Goal: Information Seeking & Learning: Learn about a topic

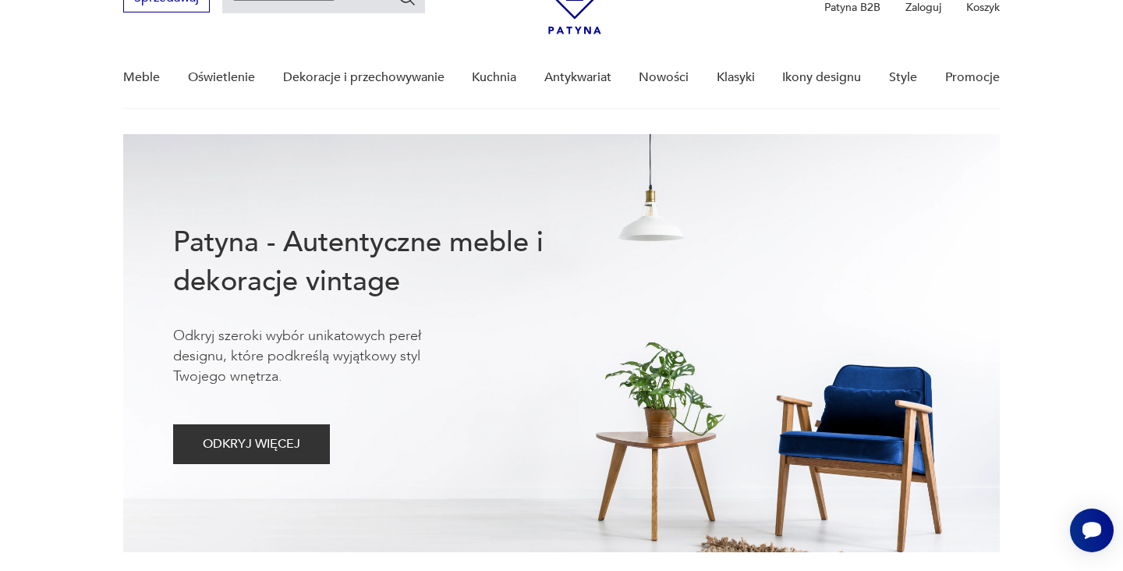
scroll to position [61, 0]
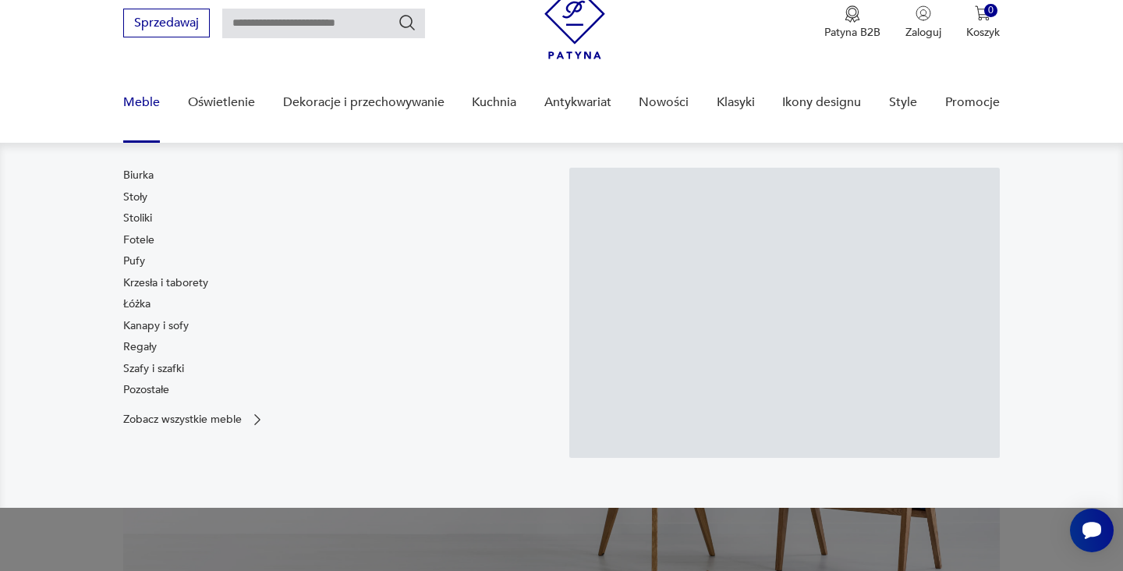
click at [131, 97] on link "Meble" at bounding box center [141, 103] width 37 height 60
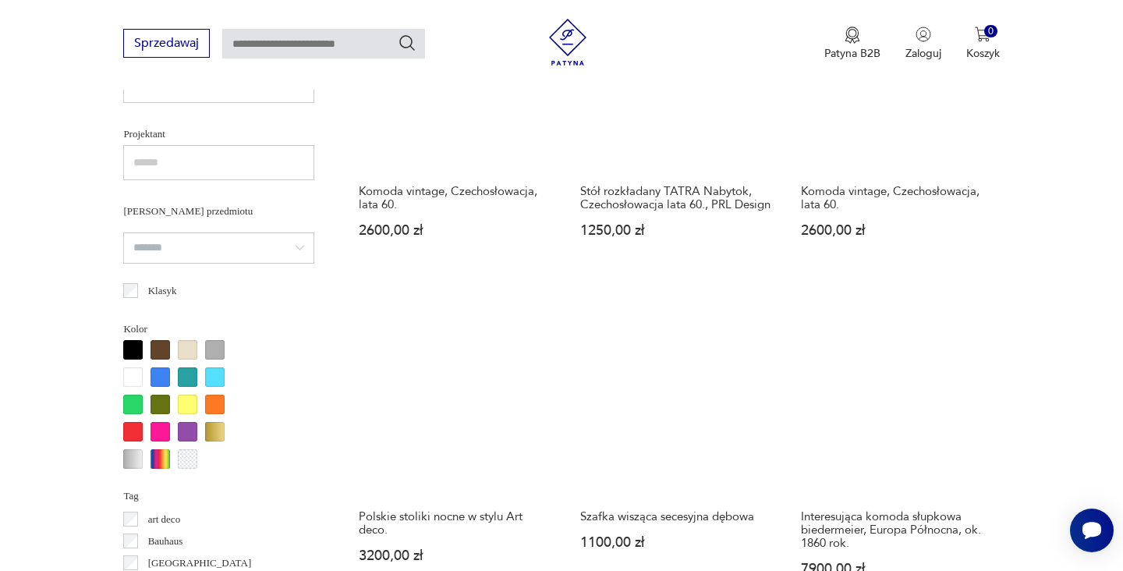
scroll to position [997, 0]
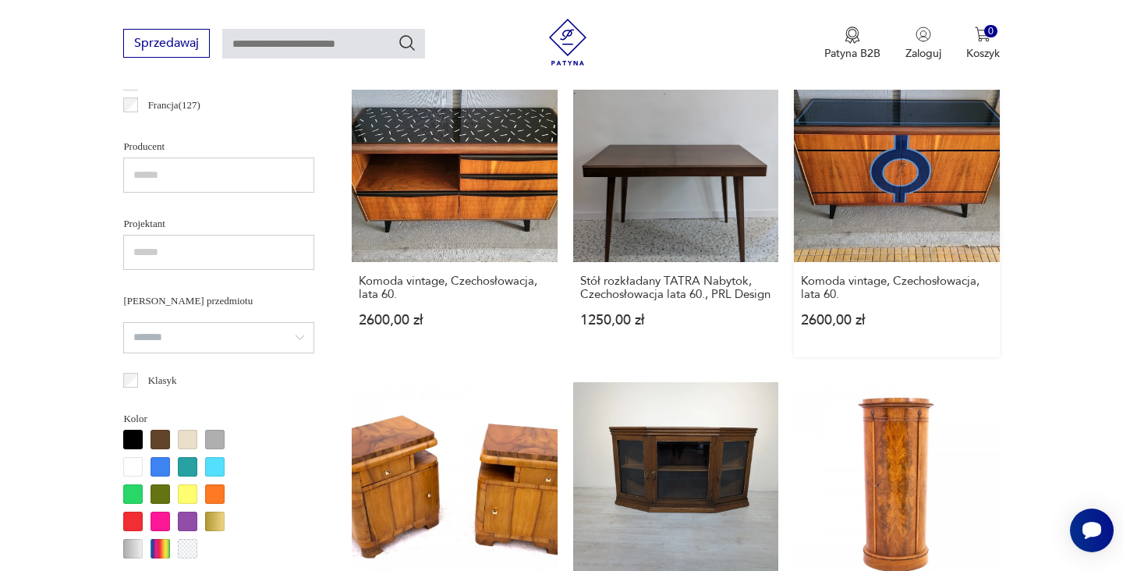
click at [794, 115] on link "Komoda vintage, Czechosłowacja, lata 60. 2600,00 zł" at bounding box center [896, 206] width 205 height 300
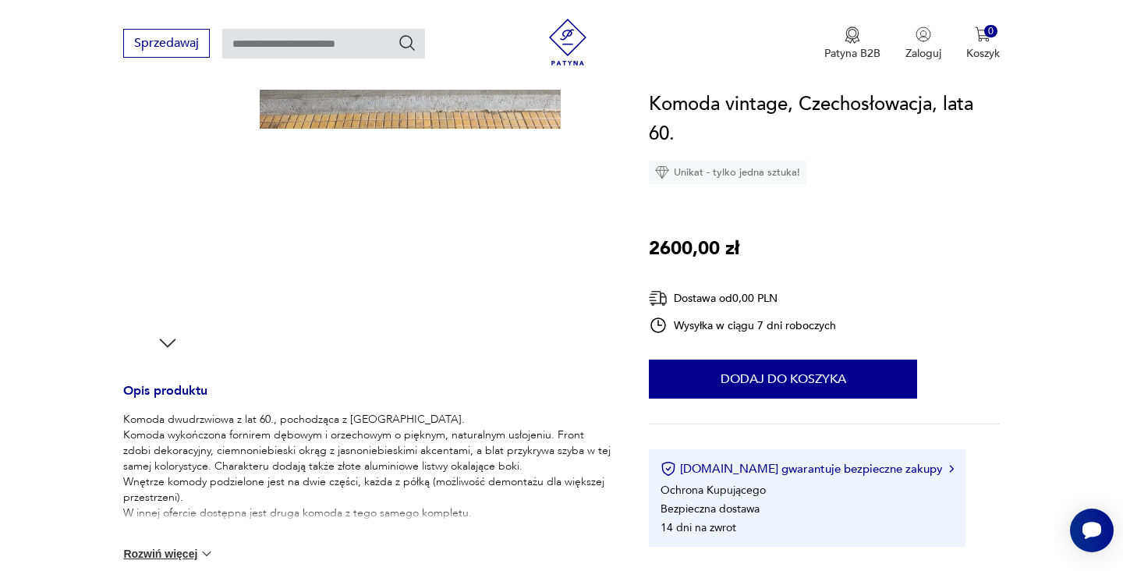
scroll to position [445, 0]
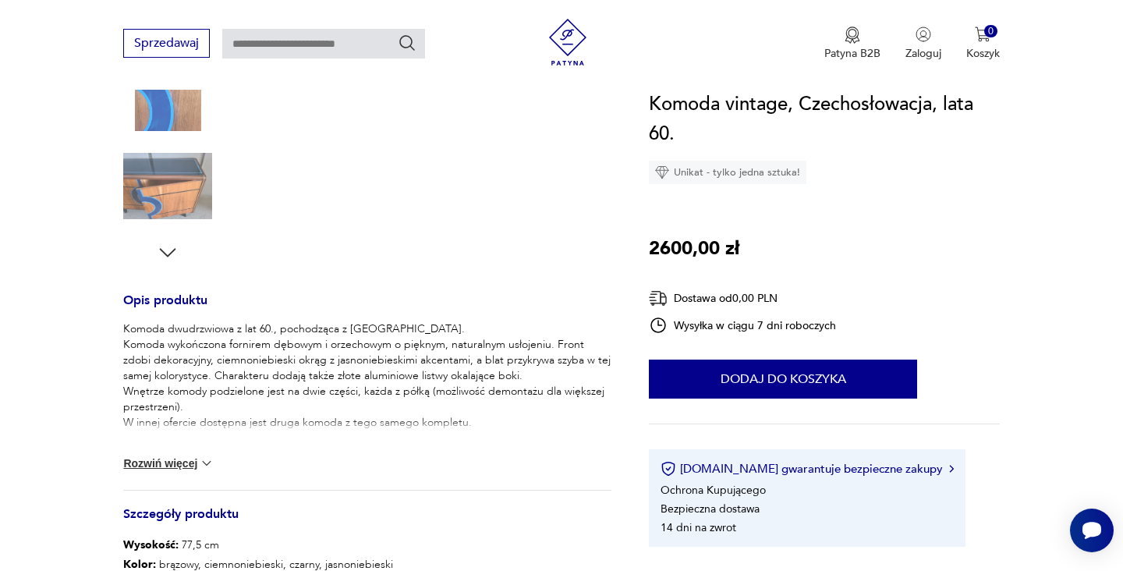
click at [198, 466] on button "Rozwiń więcej" at bounding box center [168, 463] width 90 height 16
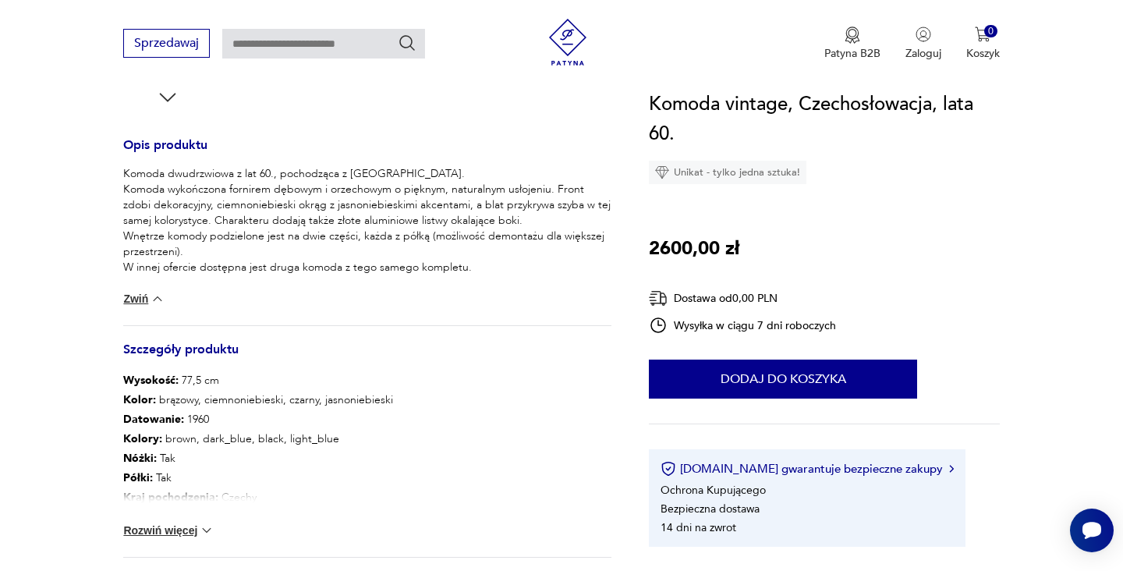
scroll to position [678, 0]
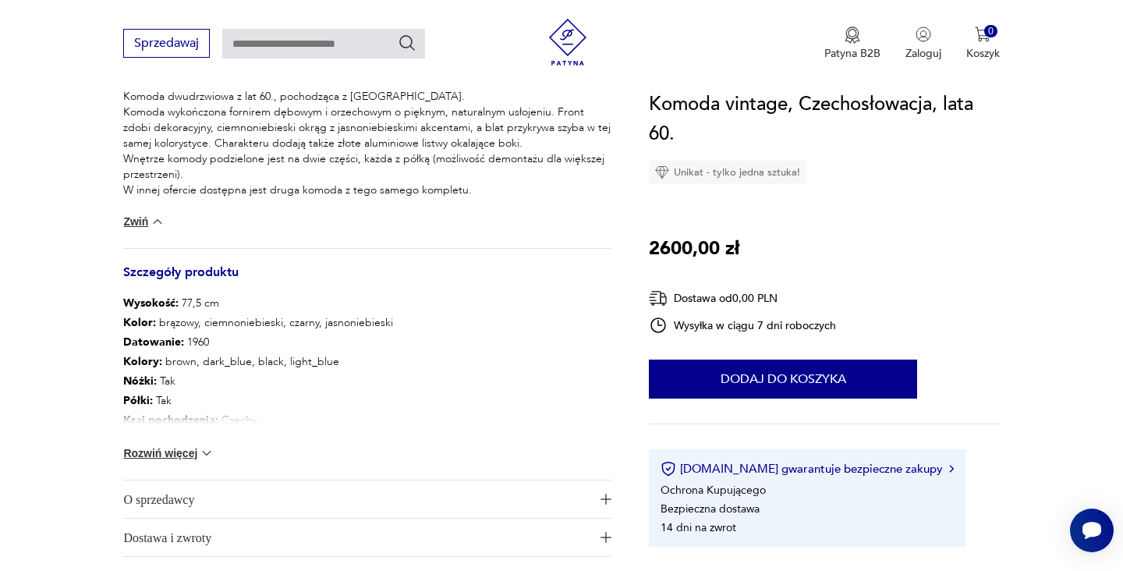
click at [204, 454] on img at bounding box center [207, 453] width 16 height 16
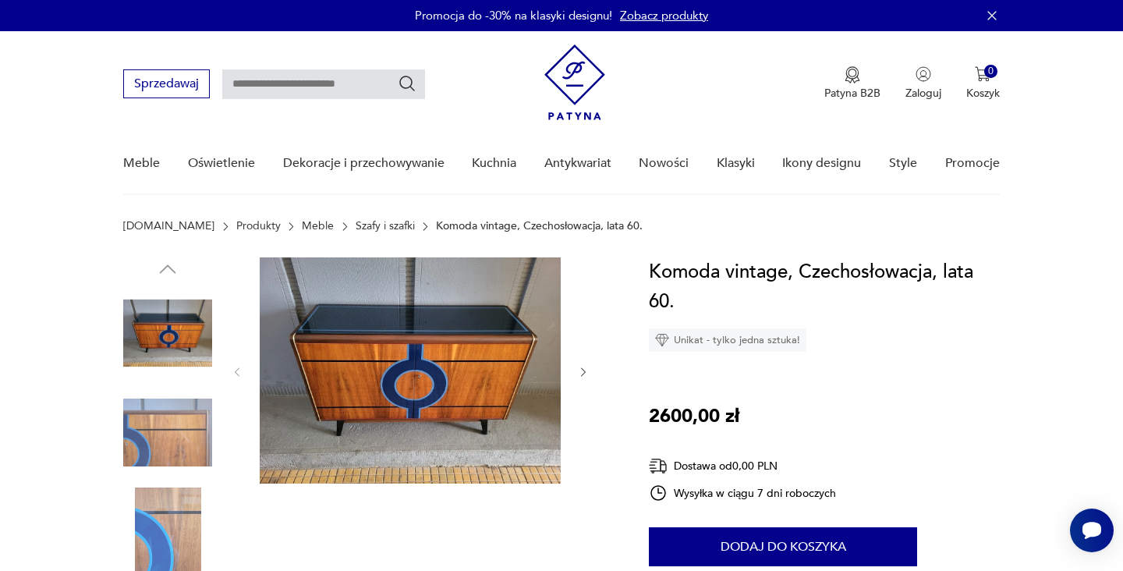
scroll to position [0, 0]
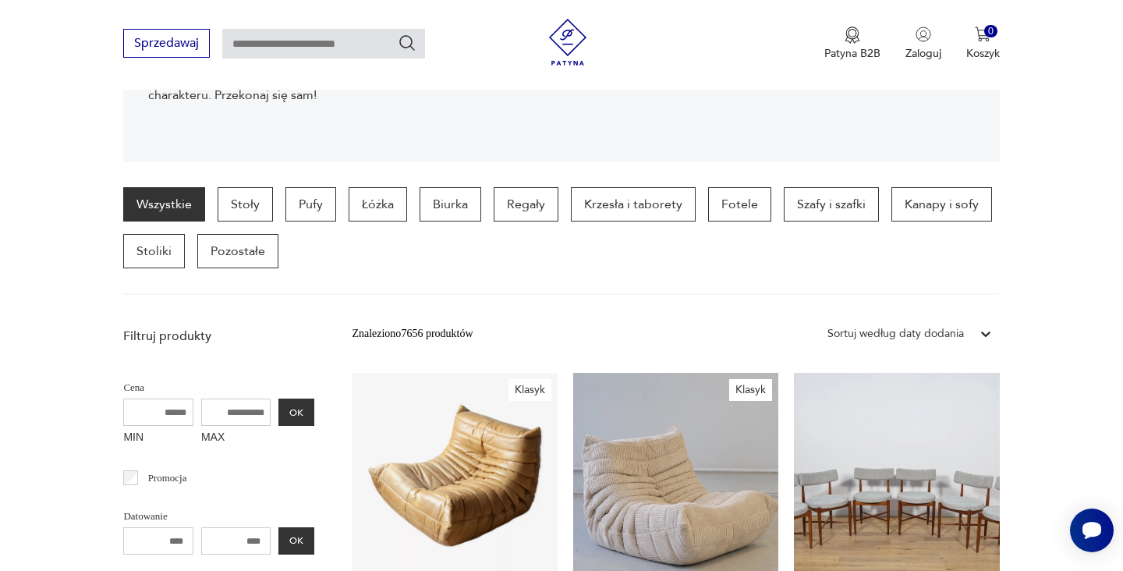
scroll to position [398, 0]
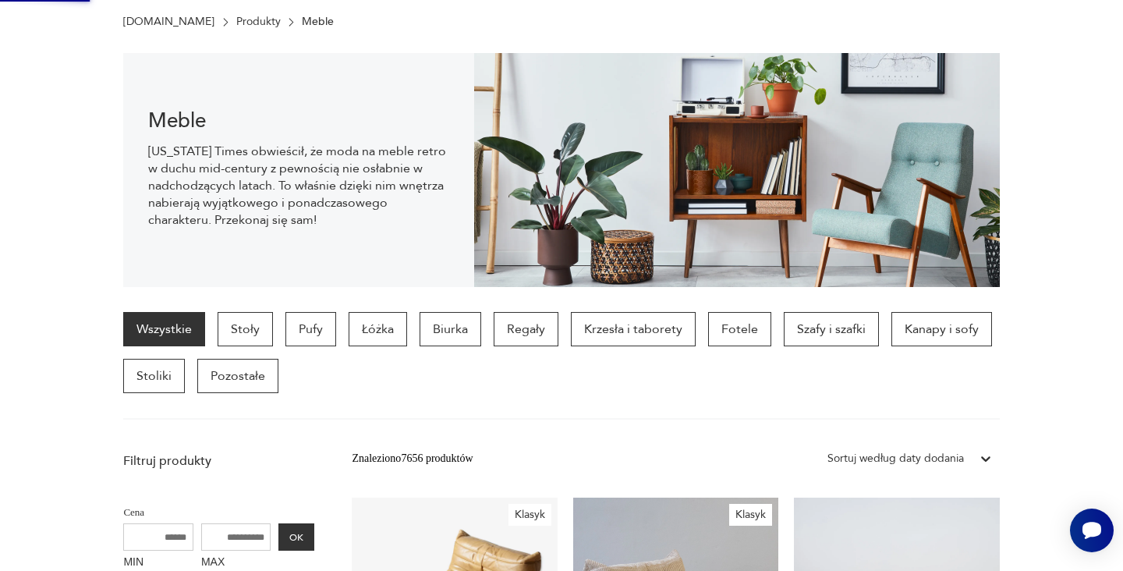
scroll to position [0, 0]
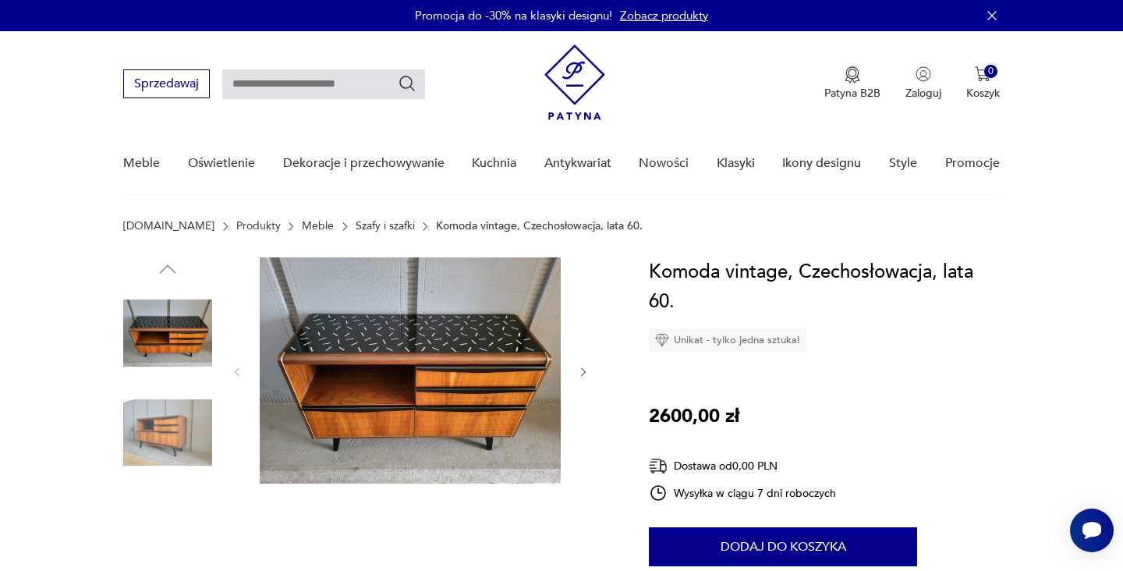
click at [192, 424] on img at bounding box center [167, 432] width 89 height 89
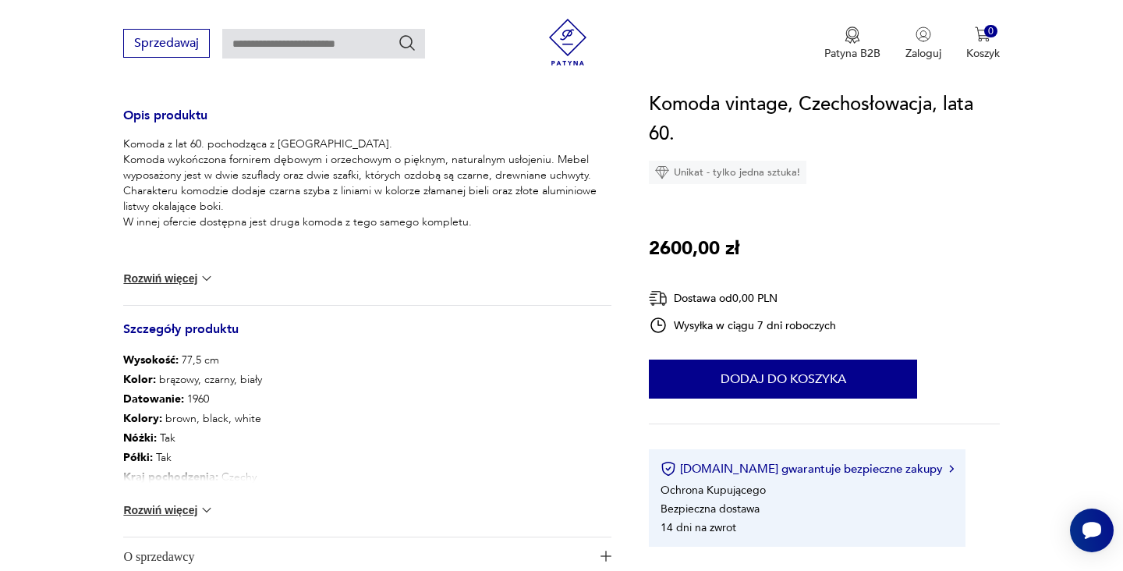
scroll to position [725, 0]
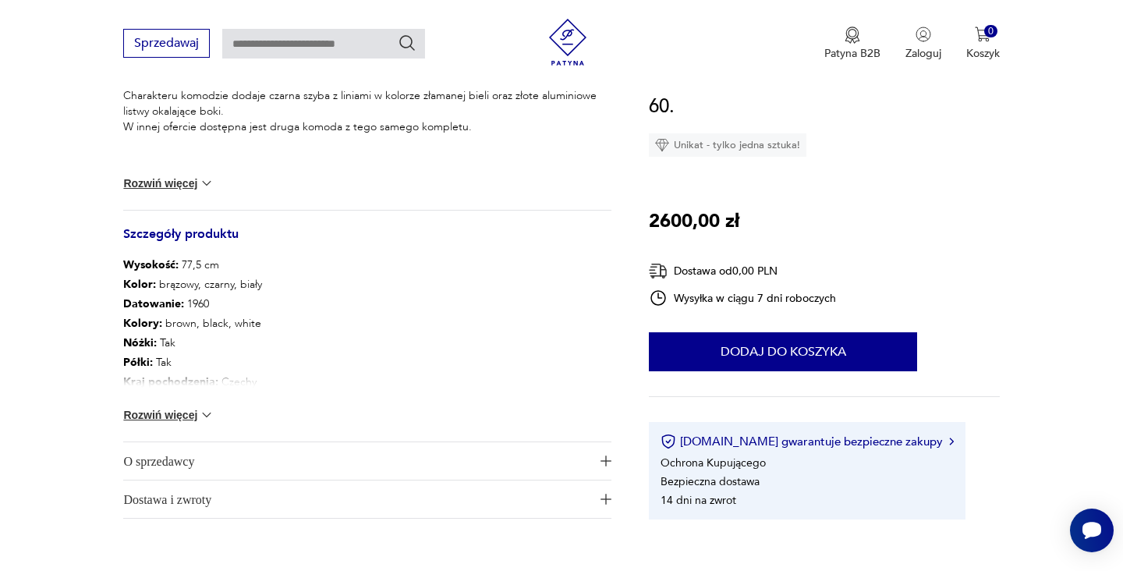
click at [204, 413] on img at bounding box center [207, 415] width 16 height 16
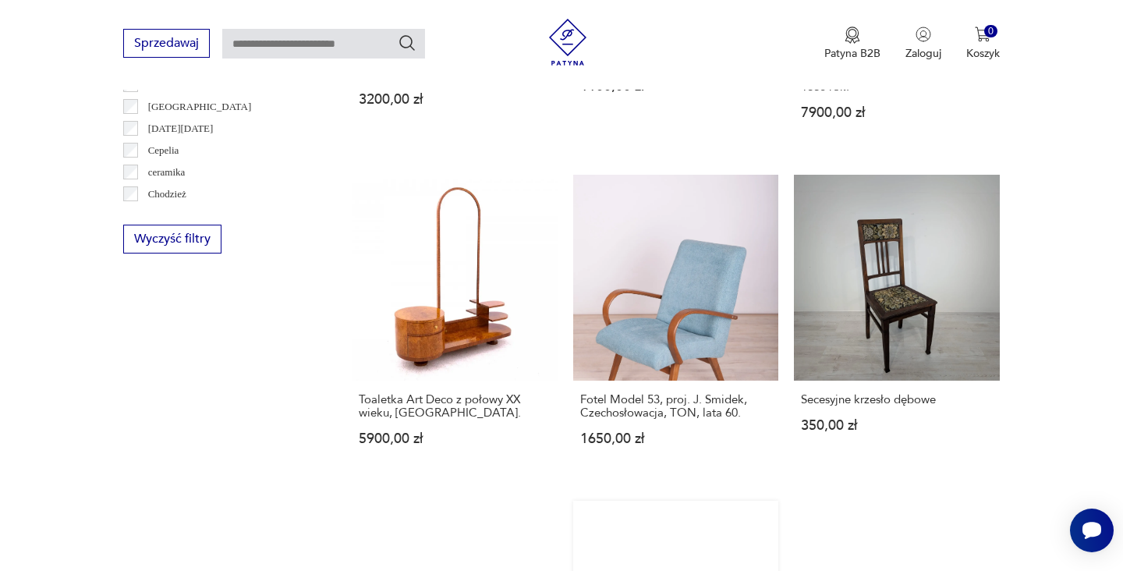
scroll to position [1640, 0]
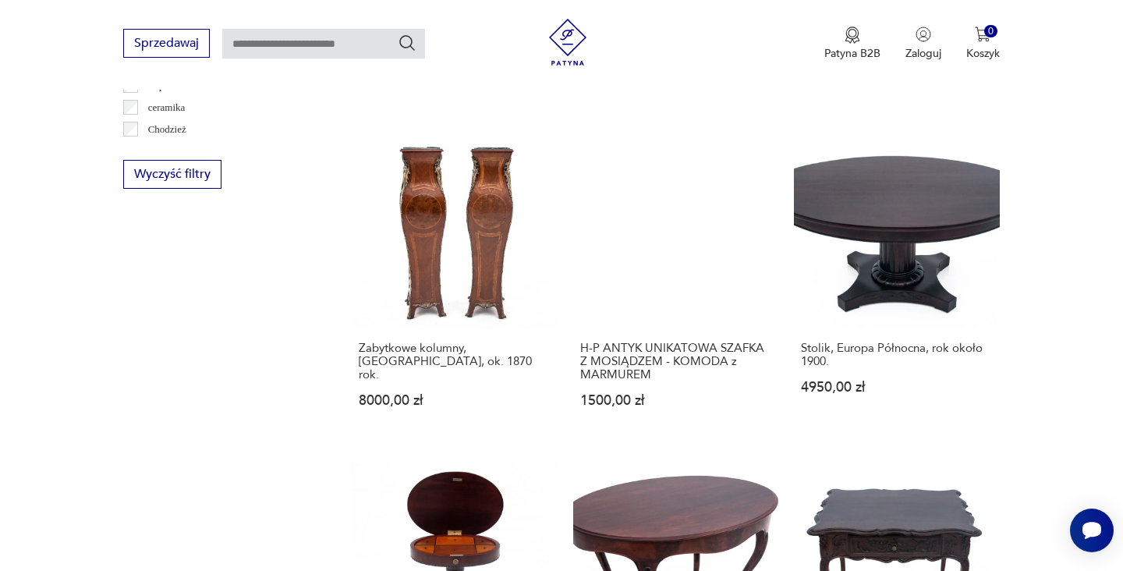
scroll to position [1794, 0]
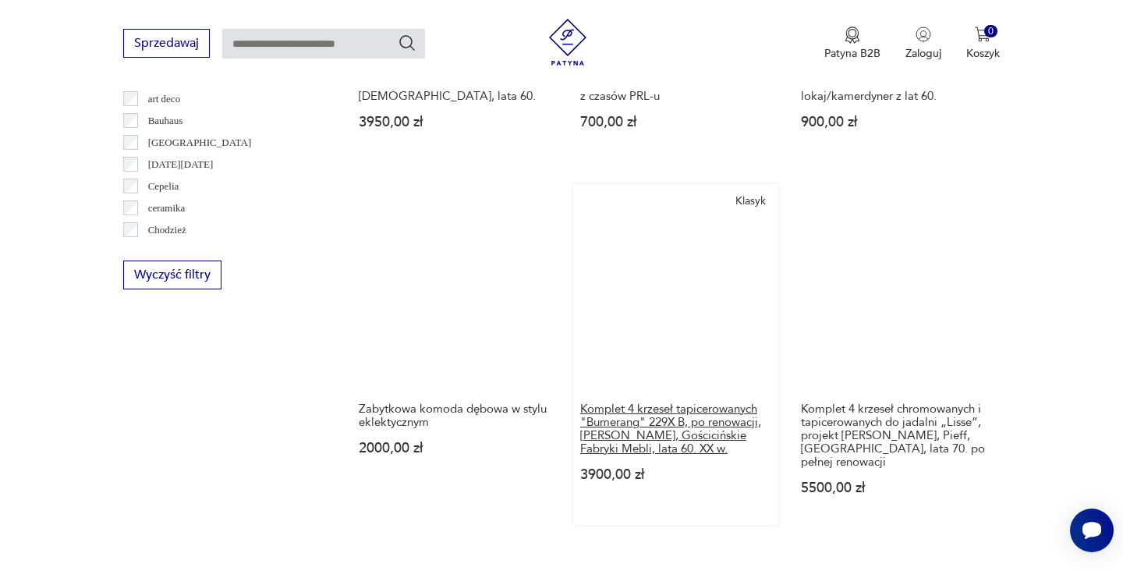
scroll to position [1539, 0]
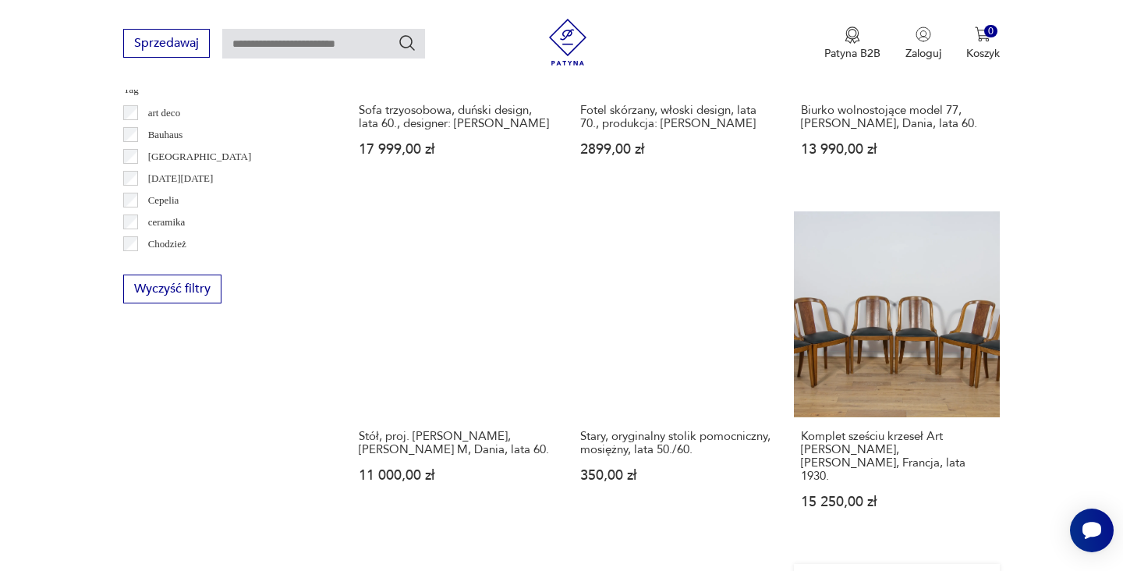
scroll to position [1562, 0]
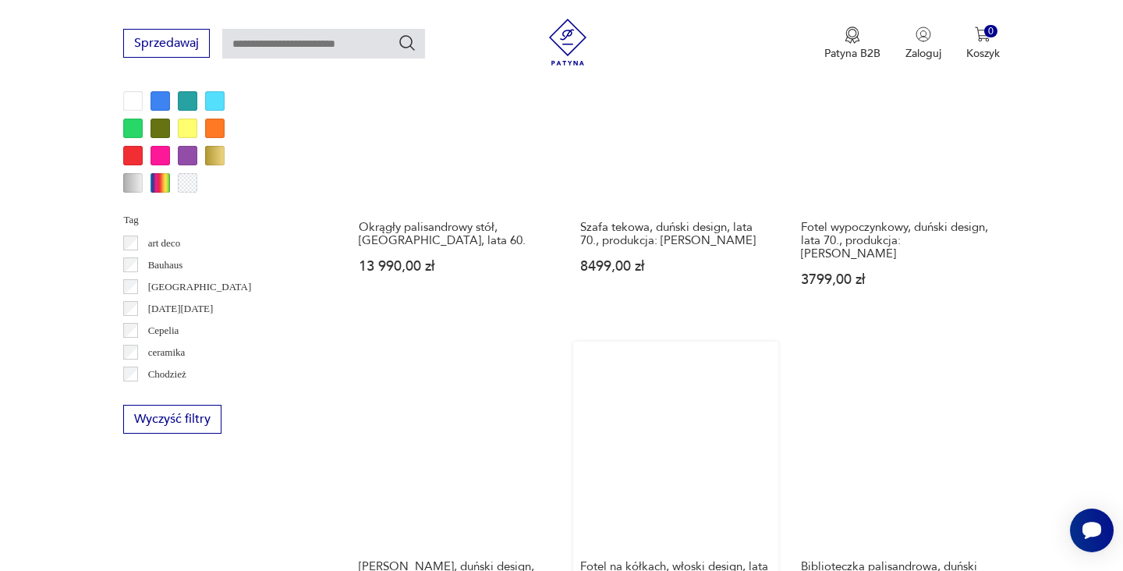
scroll to position [1475, 0]
